Goal: Task Accomplishment & Management: Manage account settings

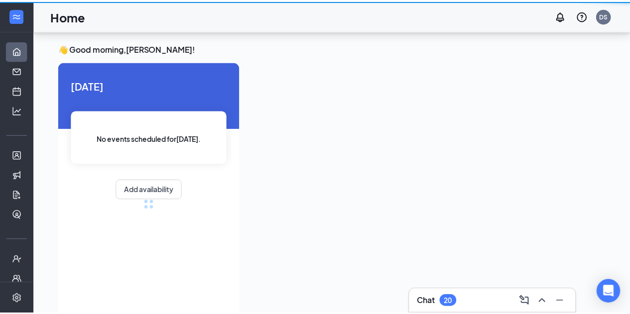
scroll to position [21, 0]
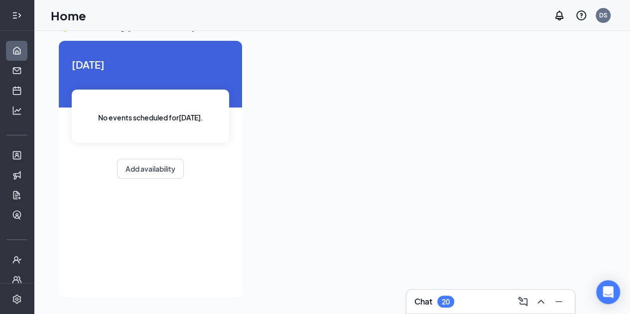
click at [16, 15] on icon "Expand" at bounding box center [17, 15] width 10 height 10
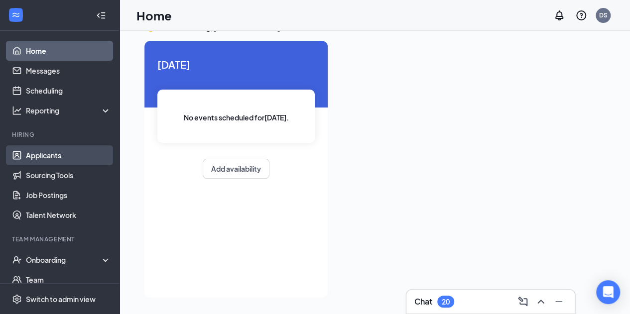
click at [54, 152] on link "Applicants" at bounding box center [68, 155] width 85 height 20
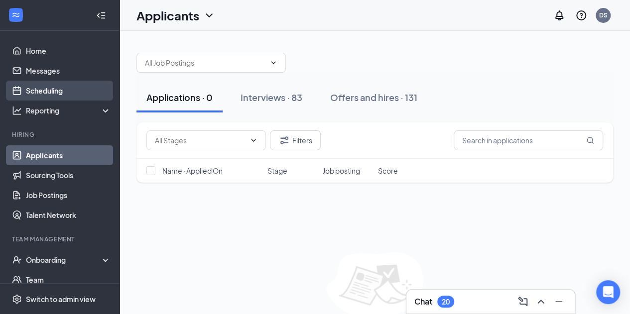
click at [46, 84] on link "Scheduling" at bounding box center [68, 91] width 85 height 20
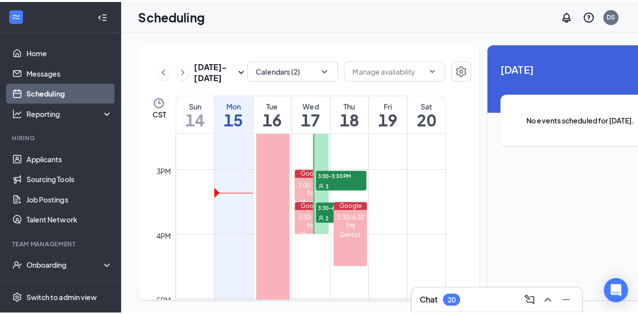
scroll to position [921, 0]
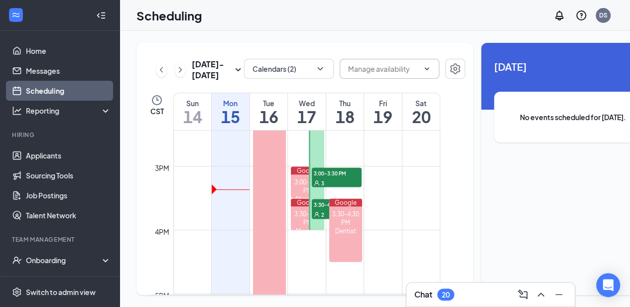
click at [357, 69] on input "text" at bounding box center [383, 68] width 71 height 11
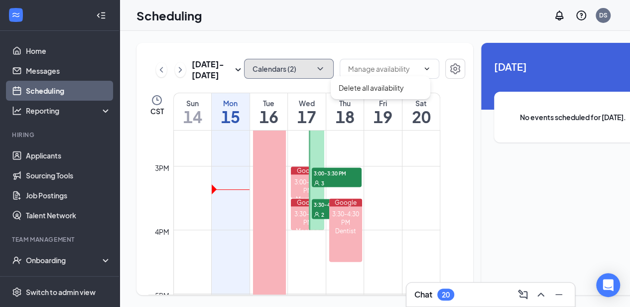
click at [275, 69] on button "Calendars (2)" at bounding box center [289, 69] width 90 height 20
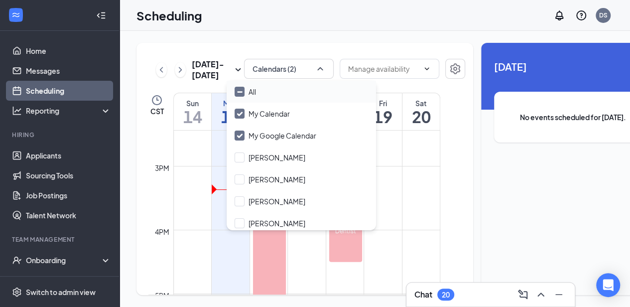
click at [284, 96] on div "All" at bounding box center [301, 92] width 149 height 22
checkbox input "true"
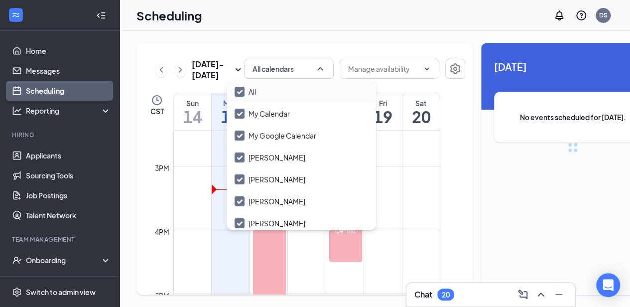
checkbox input "true"
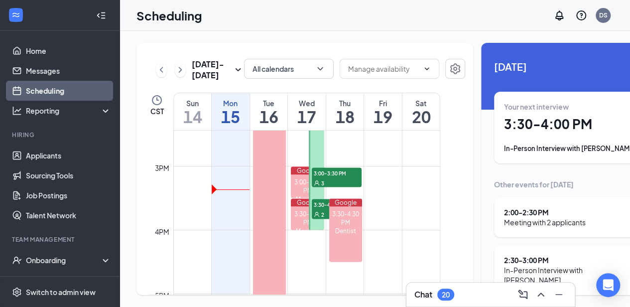
click at [261, 32] on div "[DATE] - [DATE] All calendars Delete all availability CST Sun 14 Mon 15 Tue 16 …" at bounding box center [401, 169] width 562 height 276
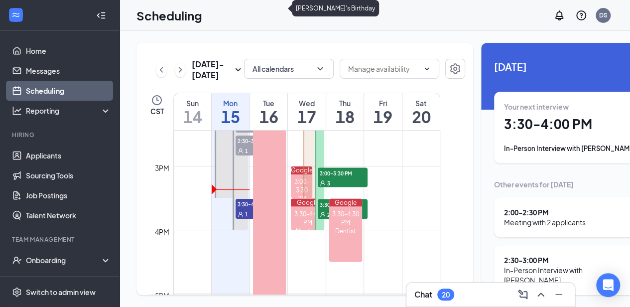
click at [249, 219] on div "1" at bounding box center [261, 214] width 50 height 10
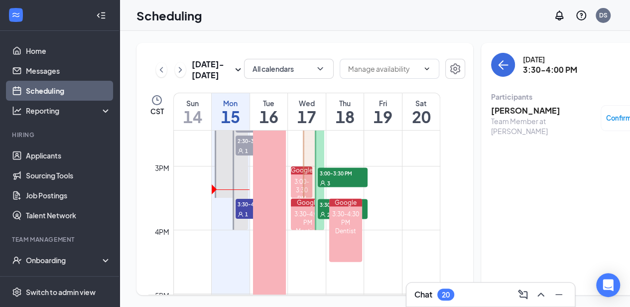
click at [504, 115] on h3 "[PERSON_NAME]" at bounding box center [543, 110] width 105 height 11
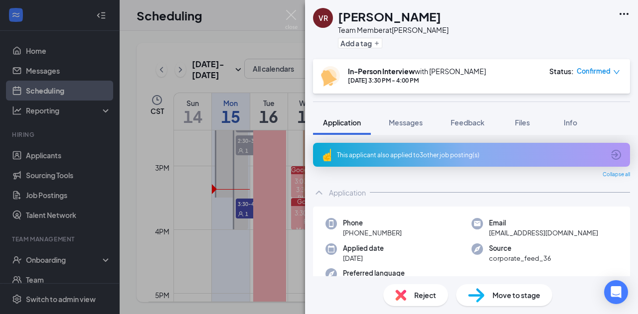
click at [442, 153] on div "This applicant also applied to 3 other job posting(s)" at bounding box center [470, 155] width 267 height 8
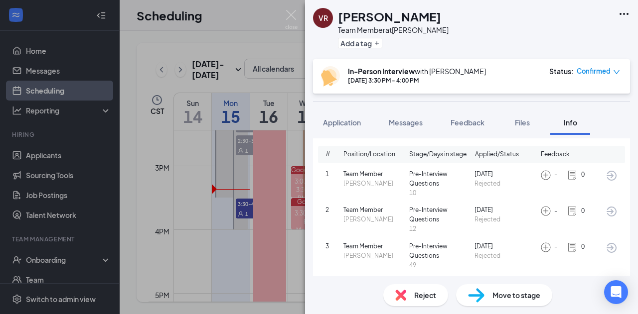
scroll to position [49, 0]
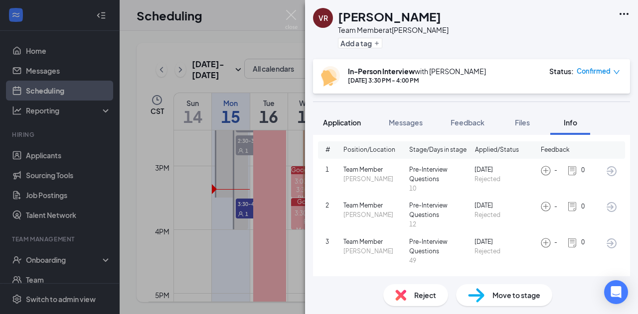
click at [337, 131] on button "Application" at bounding box center [342, 122] width 58 height 25
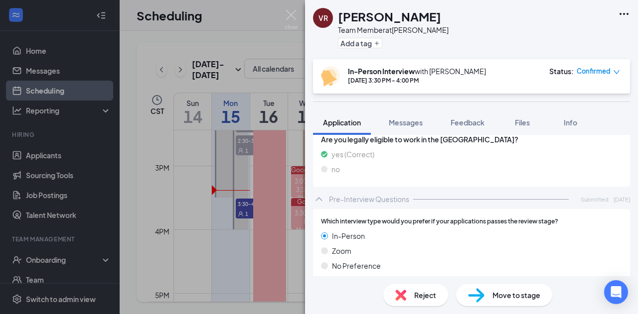
scroll to position [795, 0]
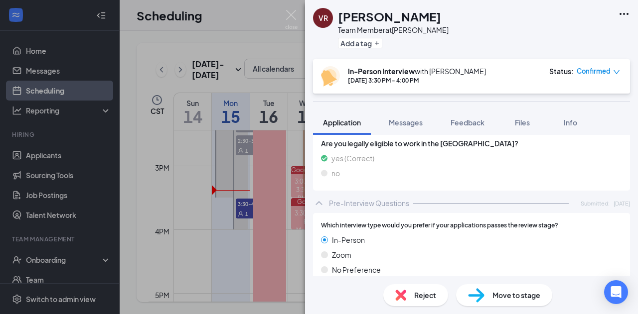
click at [366, 12] on h1 "[PERSON_NAME]" at bounding box center [389, 16] width 103 height 17
click at [357, 14] on h1 "[PERSON_NAME]" at bounding box center [389, 16] width 103 height 17
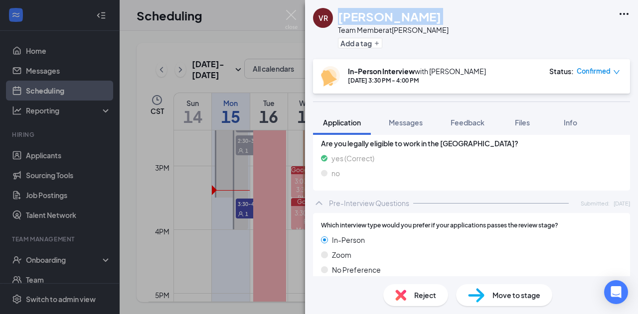
click at [357, 14] on h1 "[PERSON_NAME]" at bounding box center [389, 16] width 103 height 17
